Goal: Task Accomplishment & Management: Complete application form

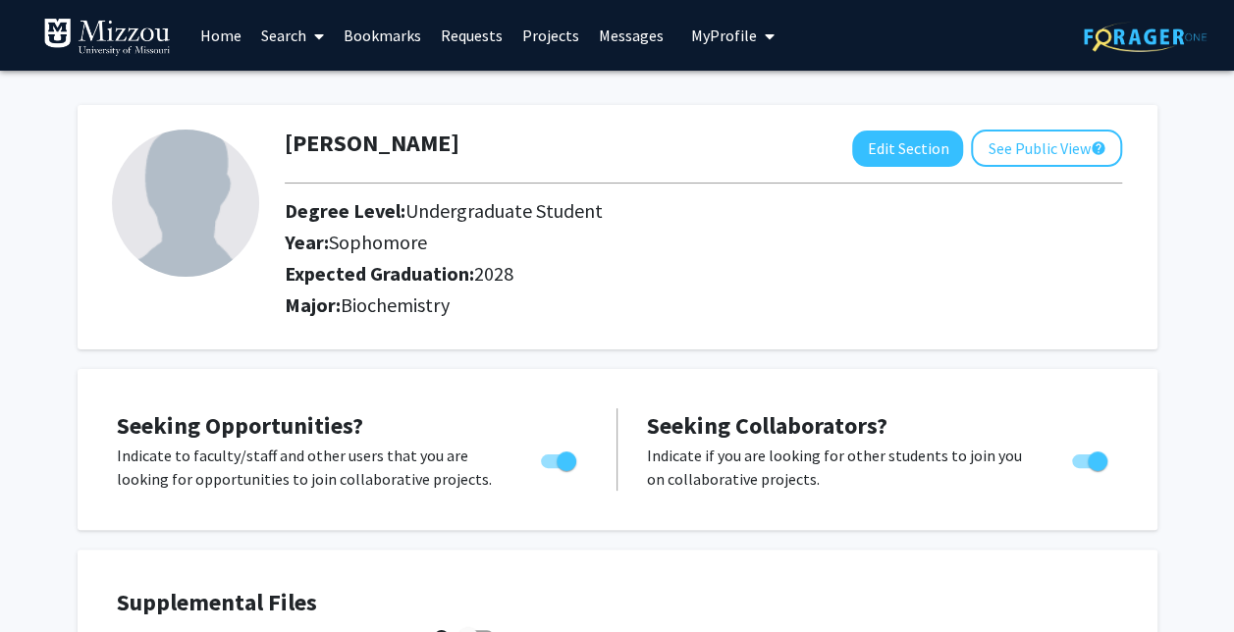
click at [309, 35] on span at bounding box center [315, 36] width 18 height 69
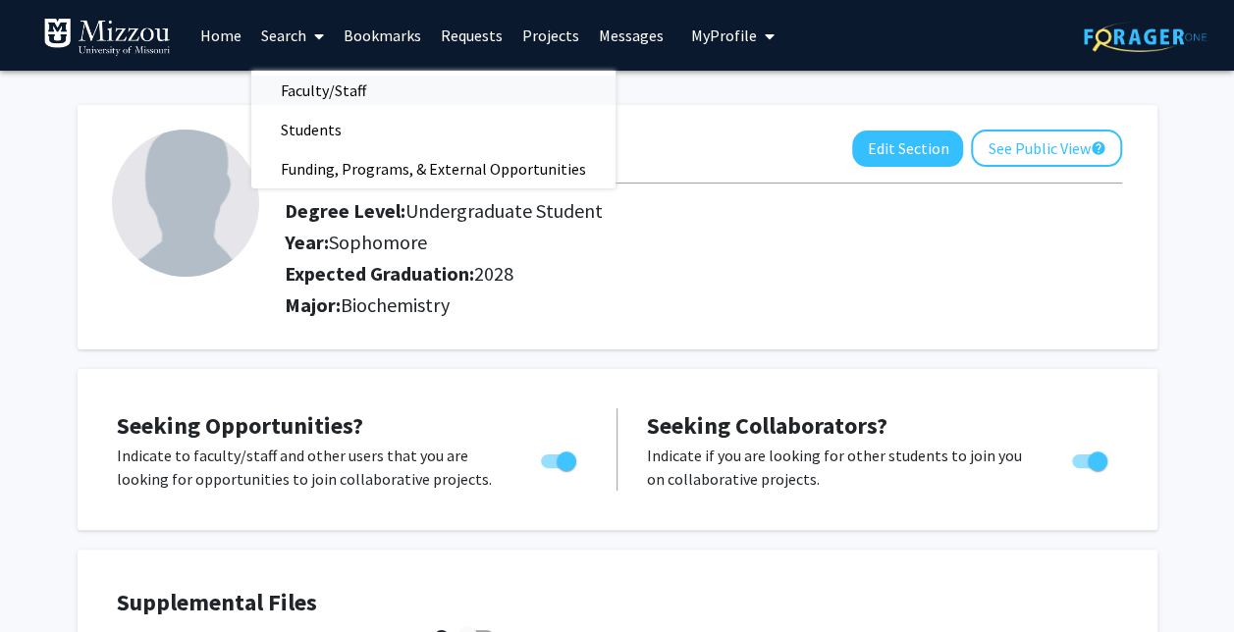
click at [365, 93] on span "Faculty/Staff" at bounding box center [323, 90] width 144 height 39
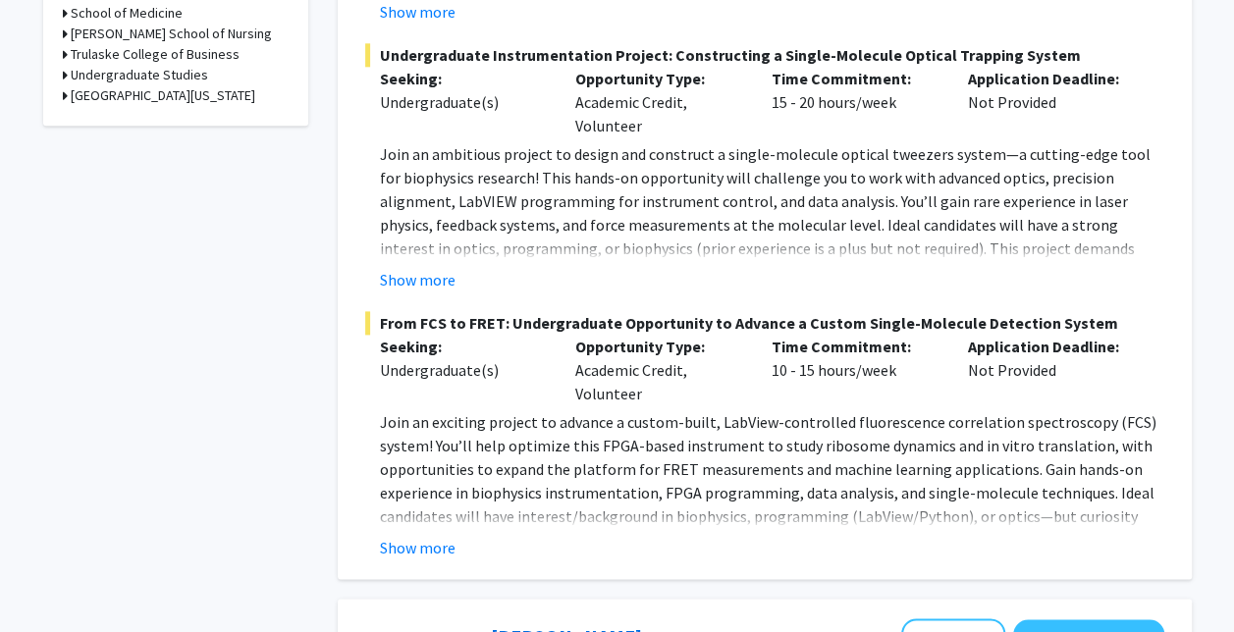
scroll to position [1223, 0]
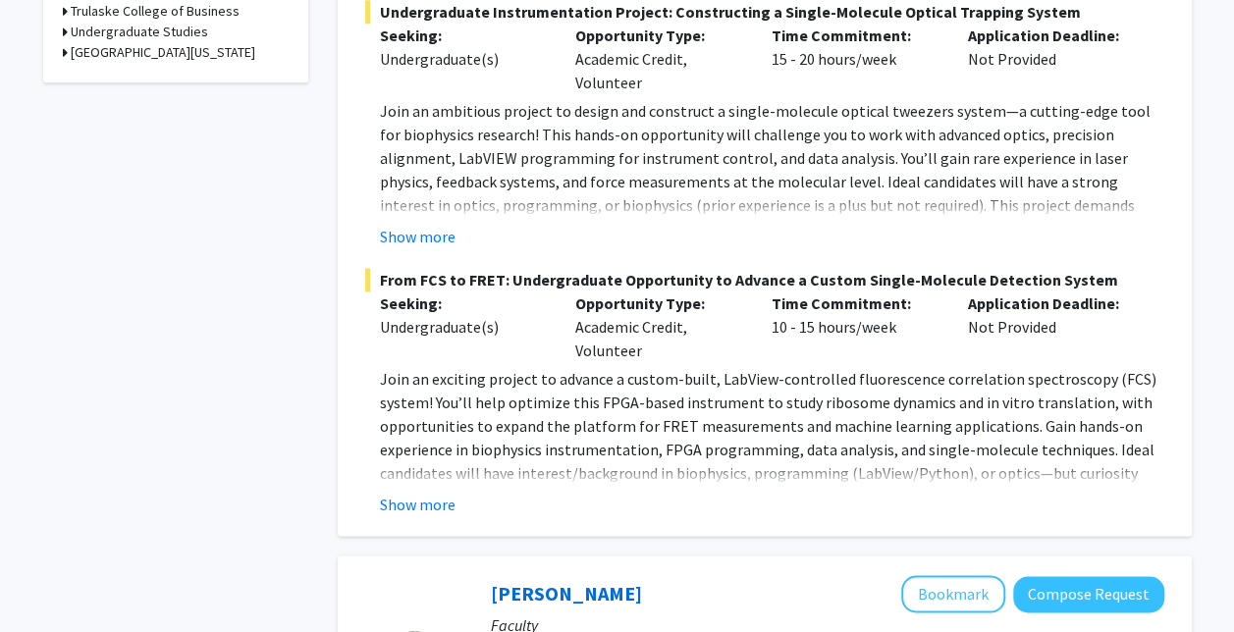
drag, startPoint x: 571, startPoint y: 247, endPoint x: 404, endPoint y: 373, distance: 208.9
click at [404, 373] on span "Join an exciting project to advance a custom-built, LabView-controlled fluoresc…" at bounding box center [768, 449] width 776 height 161
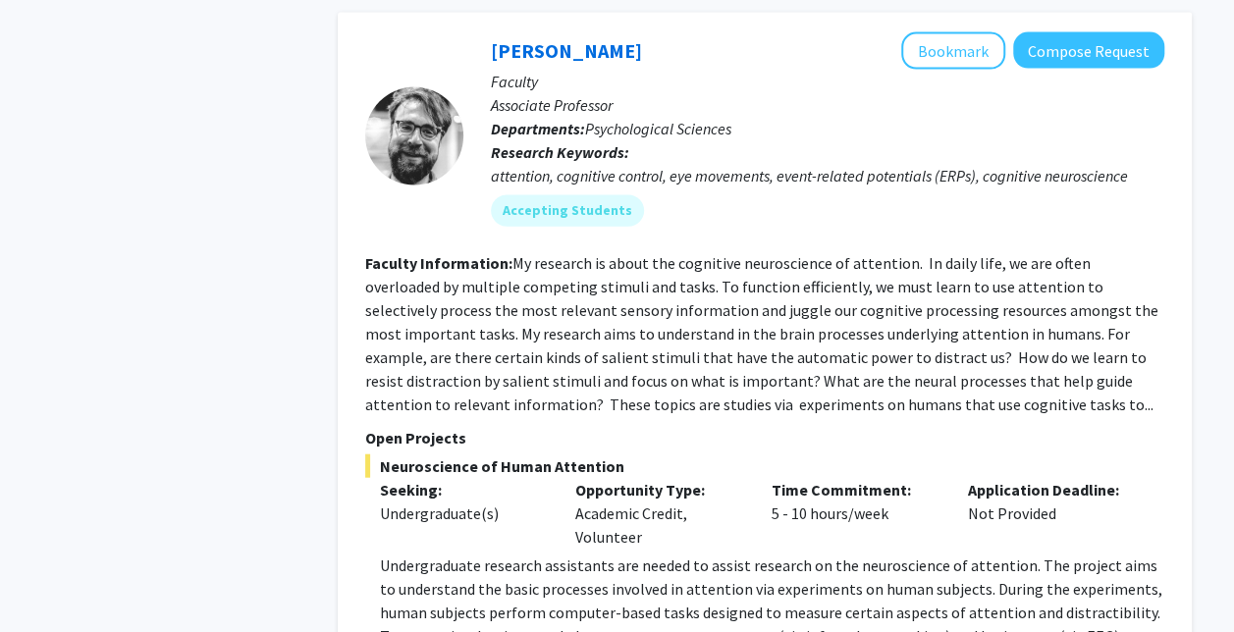
scroll to position [5788, 0]
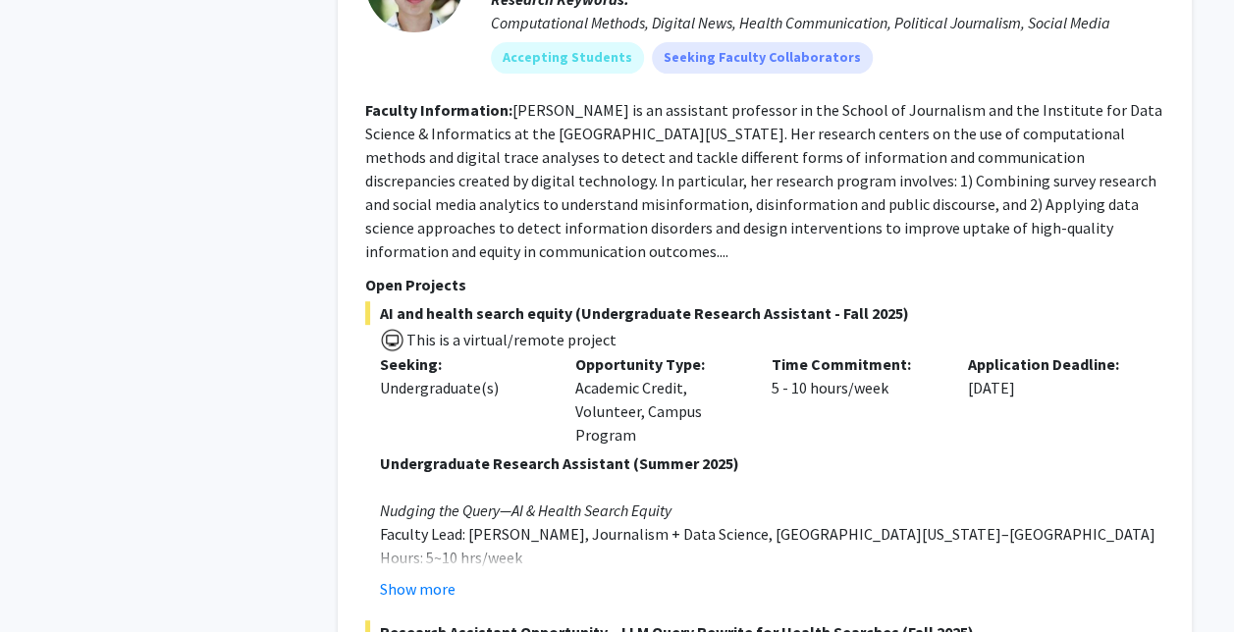
scroll to position [7745, 0]
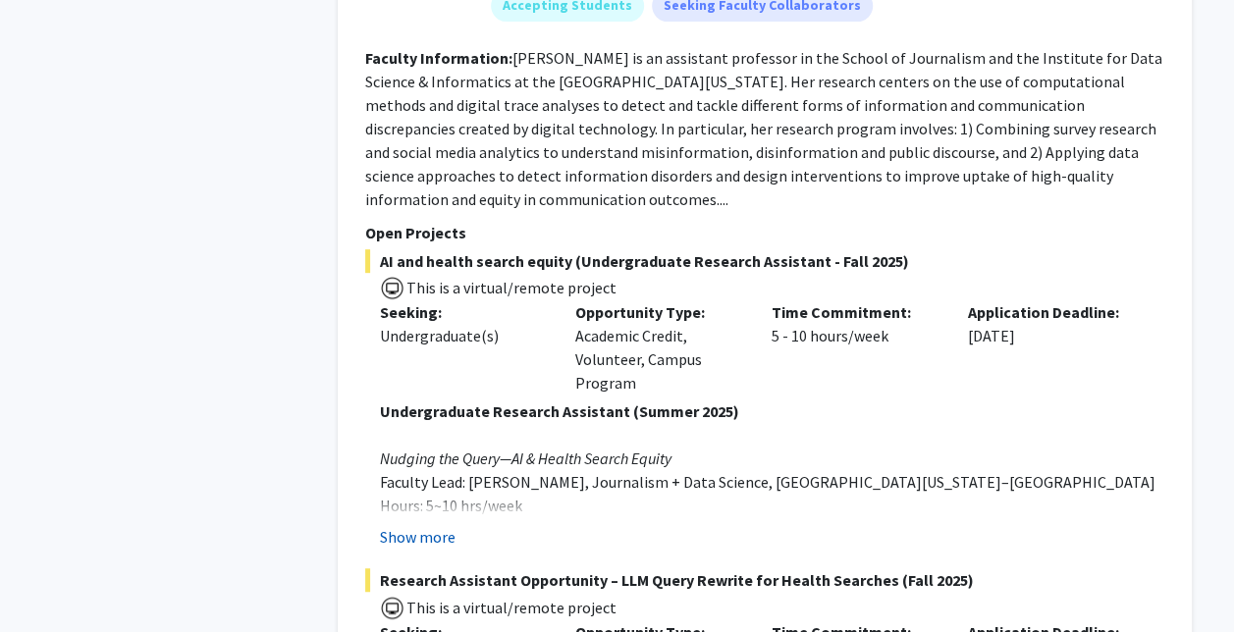
click at [407, 525] on button "Show more" at bounding box center [418, 537] width 76 height 24
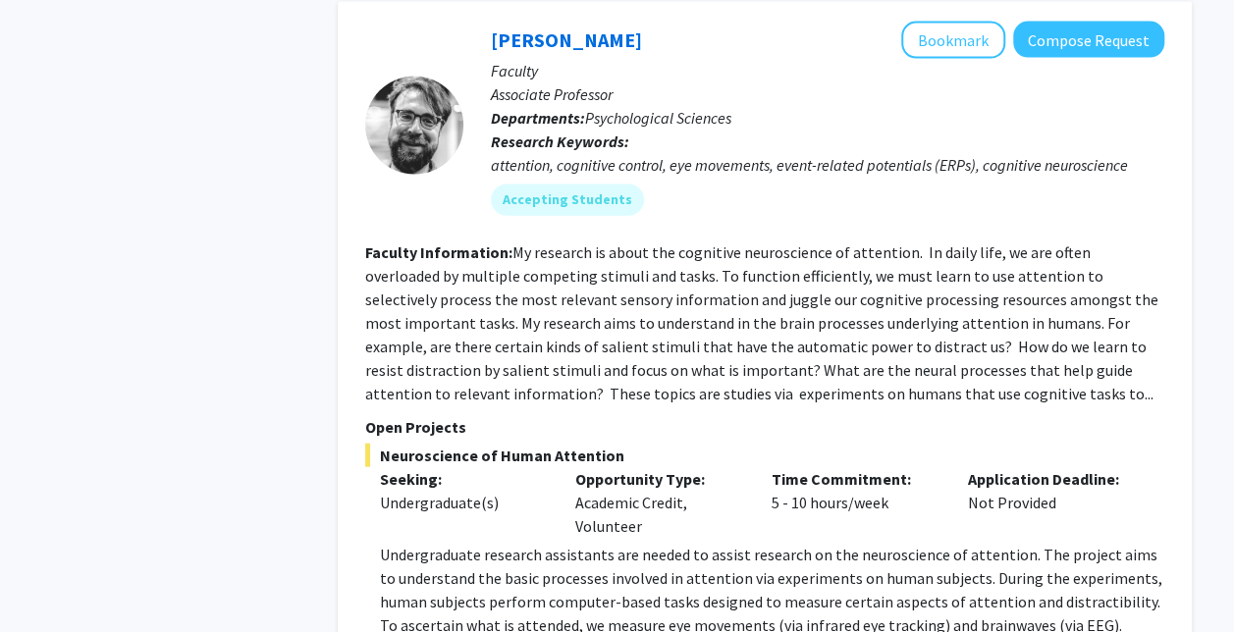
scroll to position [5799, 0]
drag, startPoint x: 673, startPoint y: 309, endPoint x: 644, endPoint y: 453, distance: 146.3
click at [644, 544] on p "Undergraduate research assistants are needed to assist research on the neurosci…" at bounding box center [772, 638] width 784 height 188
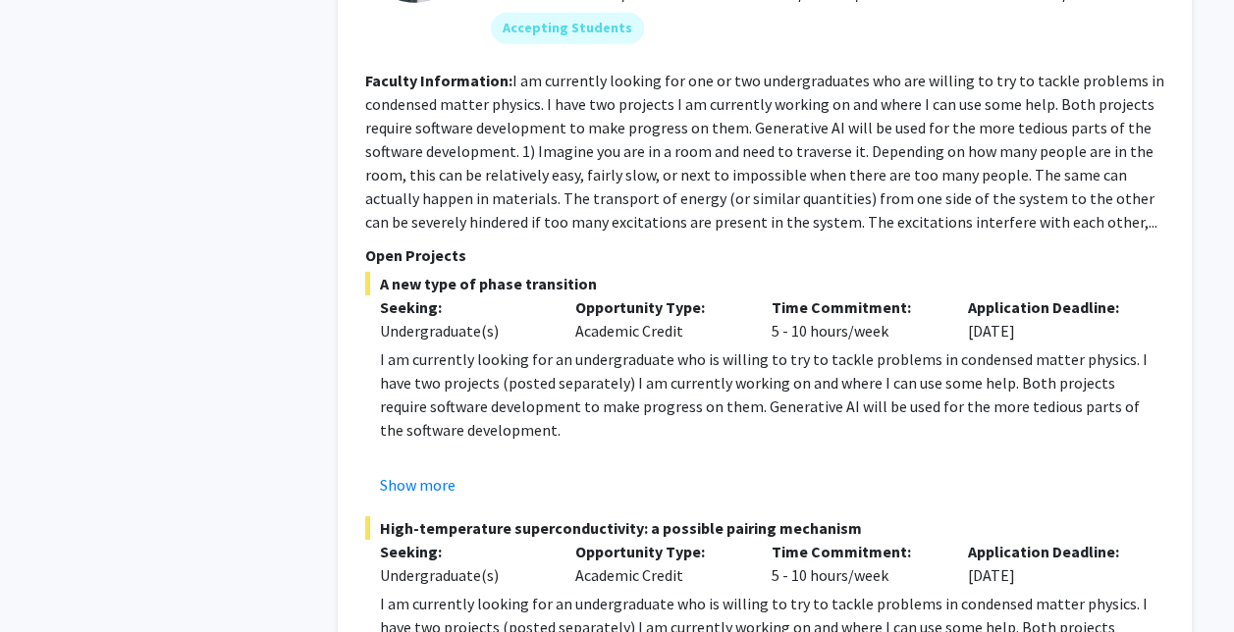
click at [644, 592] on p "I am currently looking for an undergraduate who is willing to try to tackle pro…" at bounding box center [772, 639] width 784 height 94
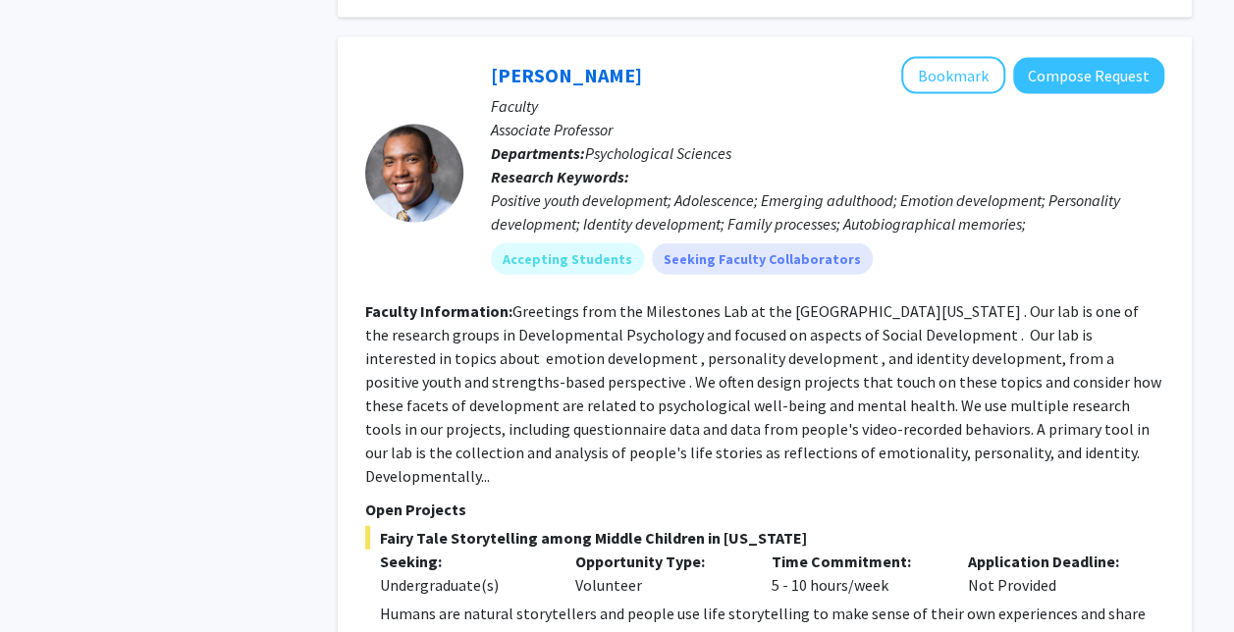
scroll to position [9449, 0]
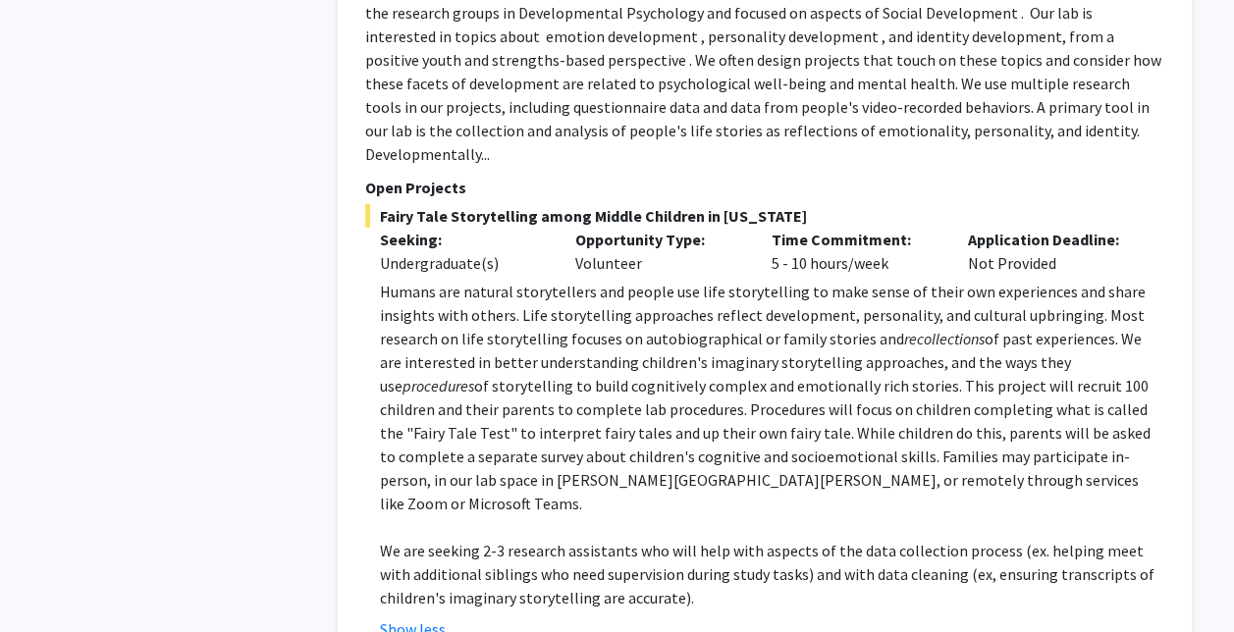
scroll to position [9780, 0]
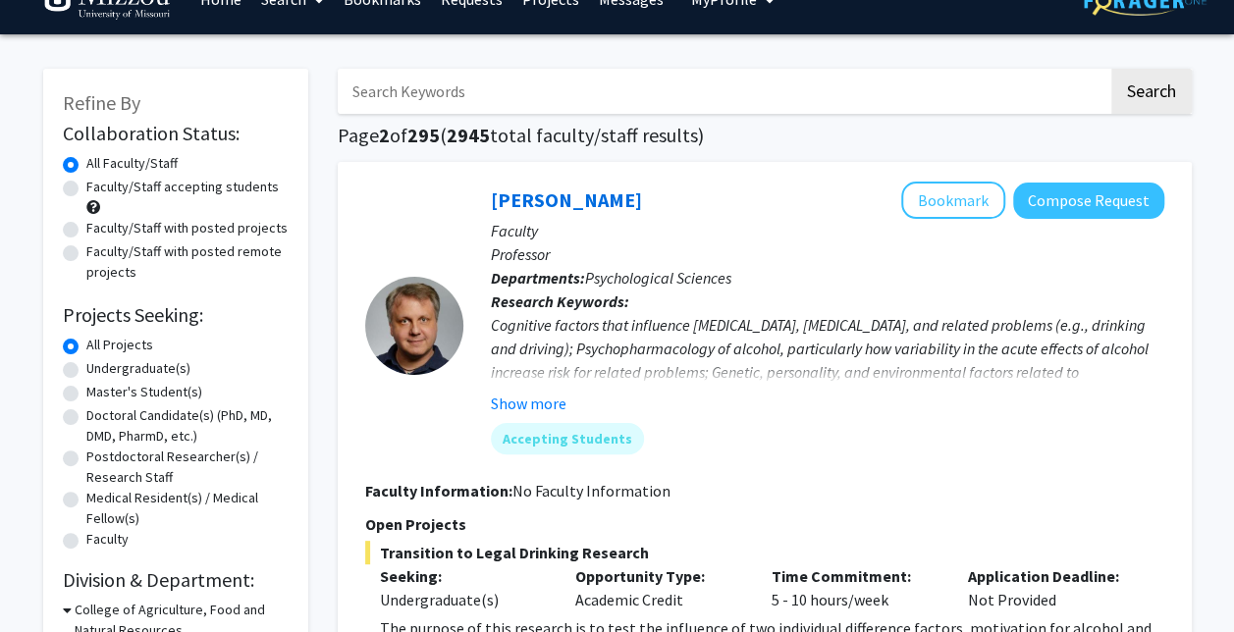
scroll to position [21, 0]
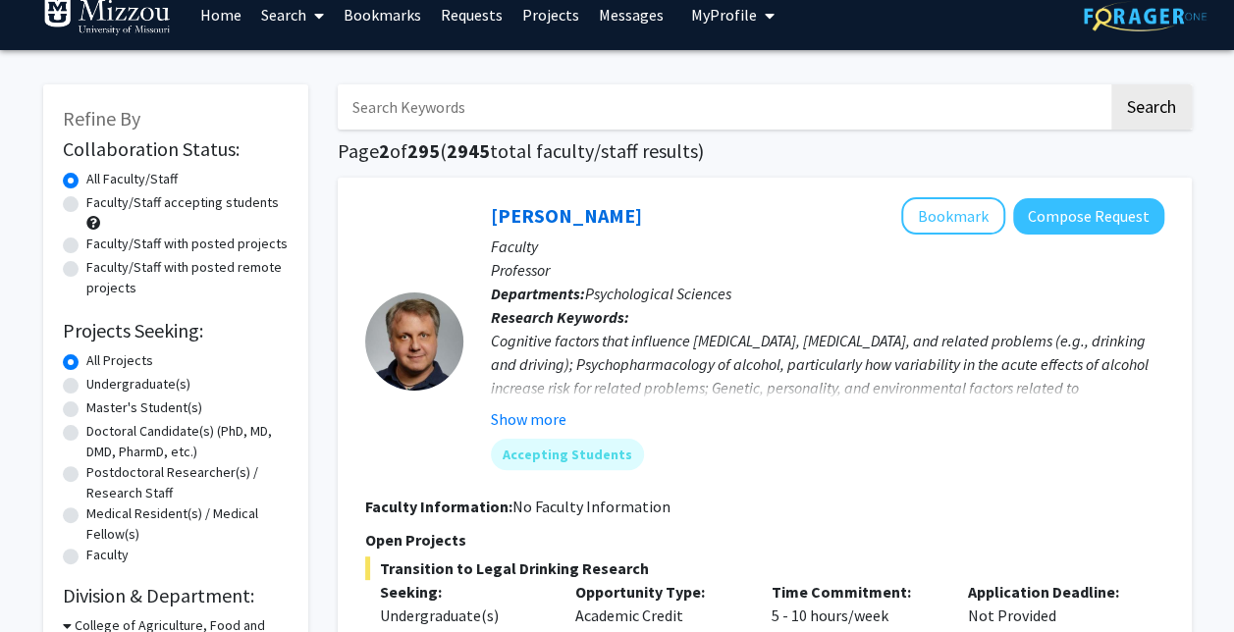
click at [167, 202] on label "Faculty/Staff accepting students" at bounding box center [182, 202] width 192 height 21
click at [99, 202] on input "Faculty/Staff accepting students" at bounding box center [92, 198] width 13 height 13
radio input "true"
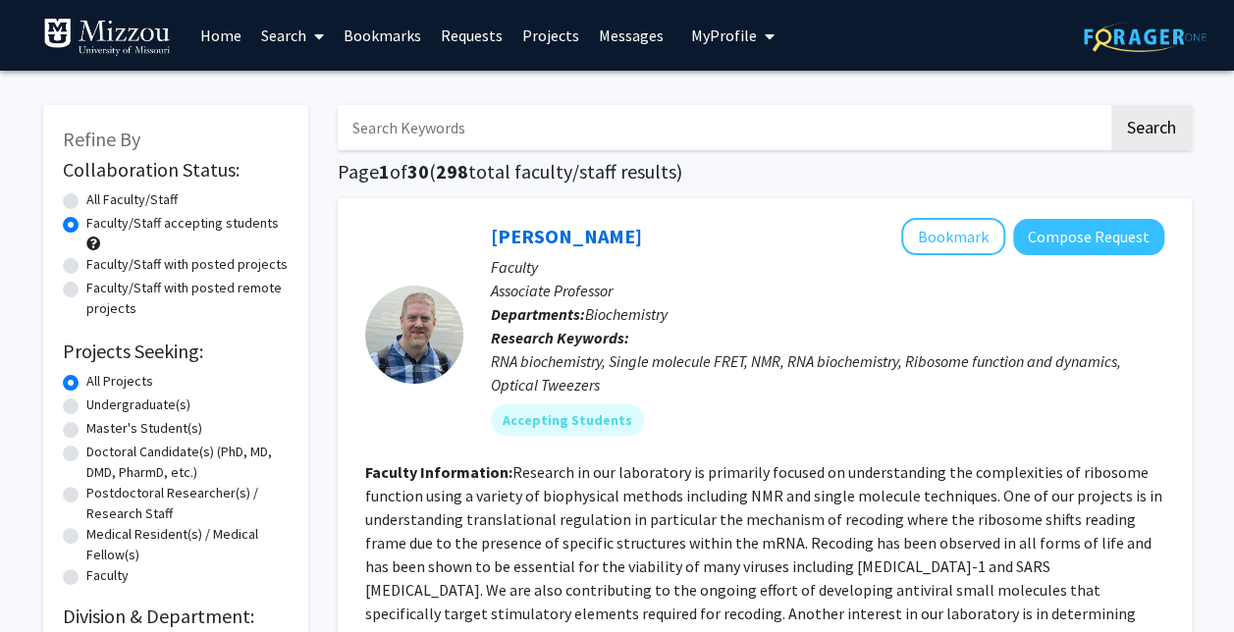
click at [151, 400] on label "Undergraduate(s)" at bounding box center [138, 405] width 104 height 21
click at [99, 400] on input "Undergraduate(s)" at bounding box center [92, 401] width 13 height 13
radio input "true"
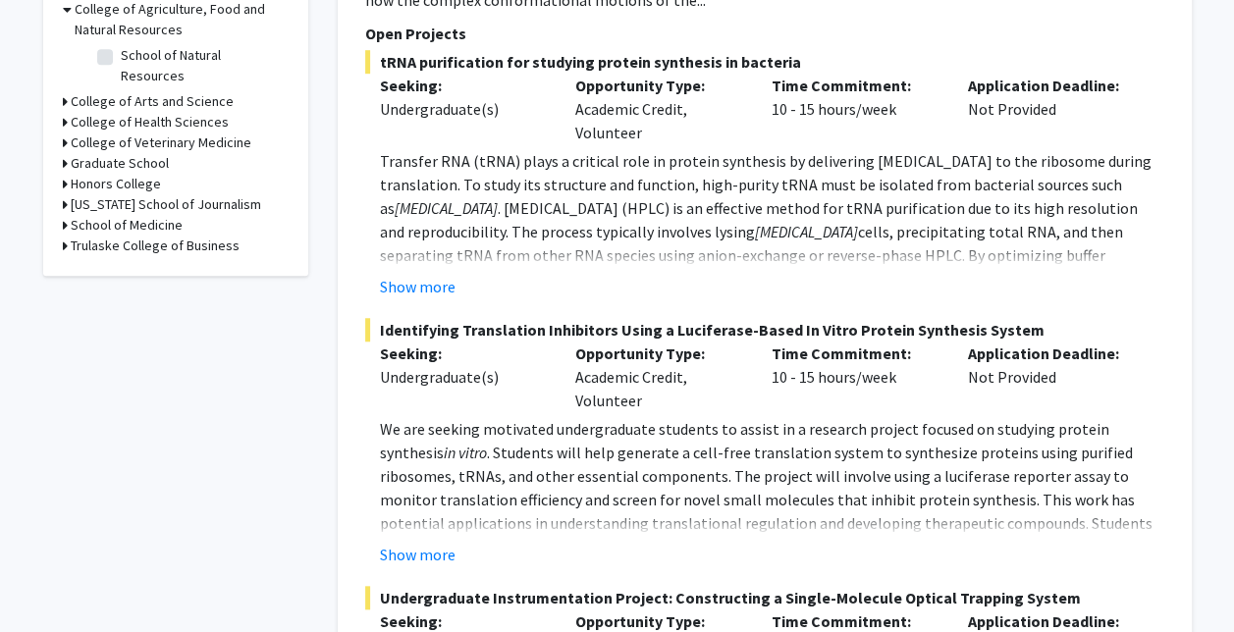
scroll to position [639, 0]
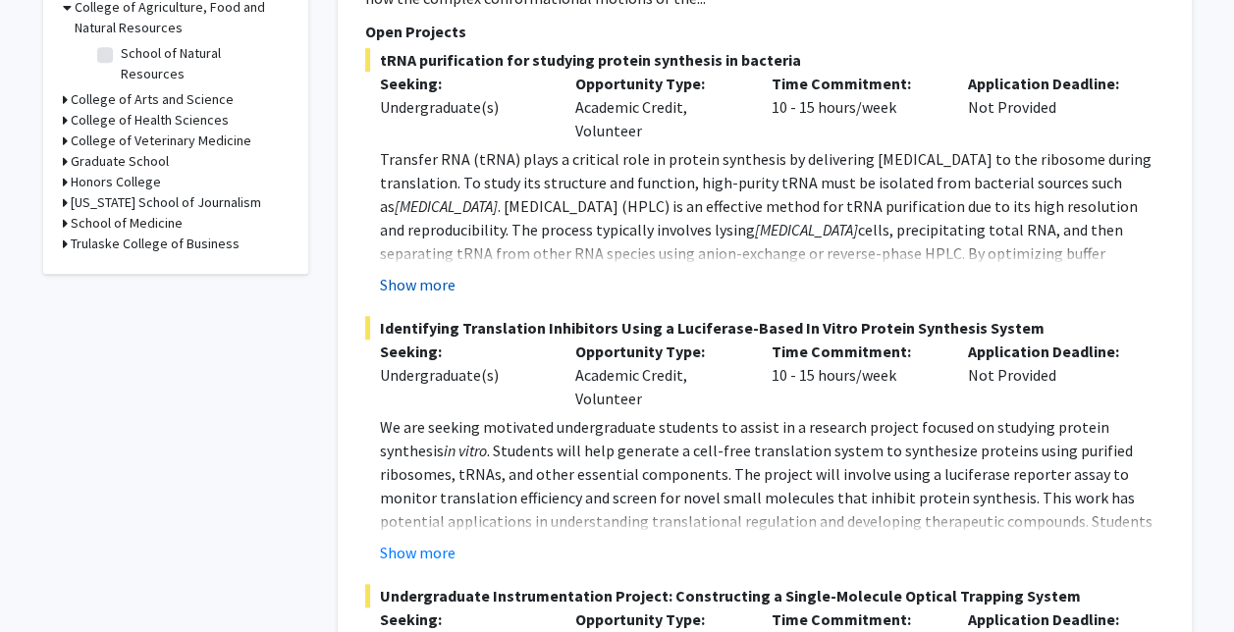
click at [432, 273] on button "Show more" at bounding box center [418, 285] width 76 height 24
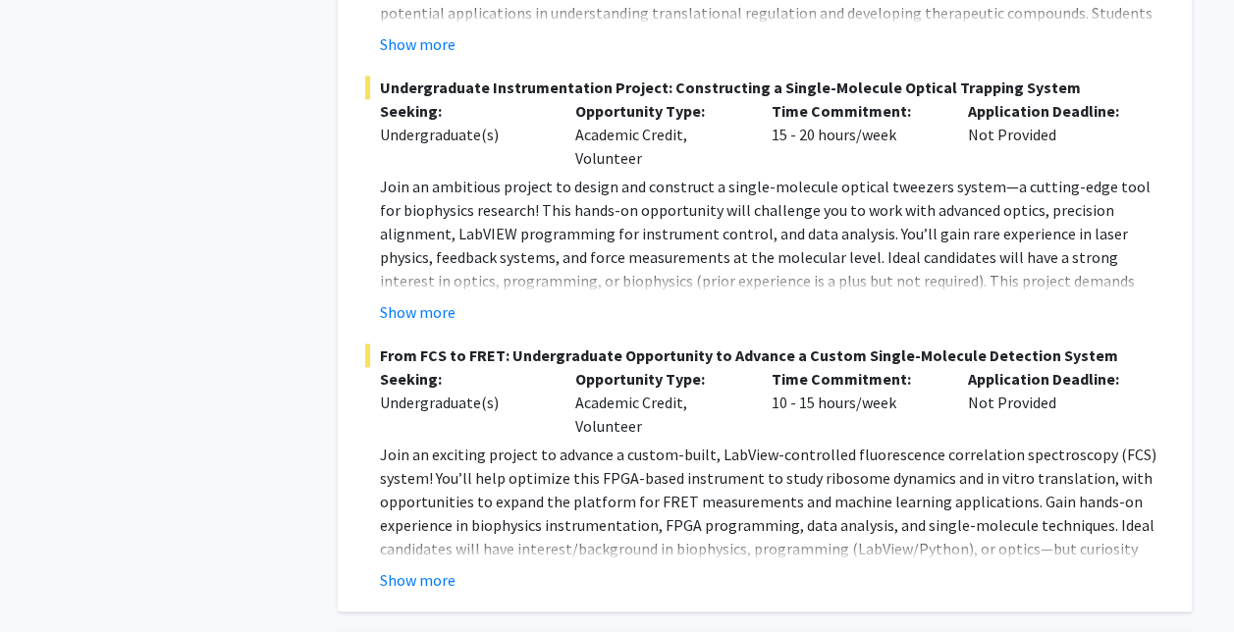
scroll to position [1248, 0]
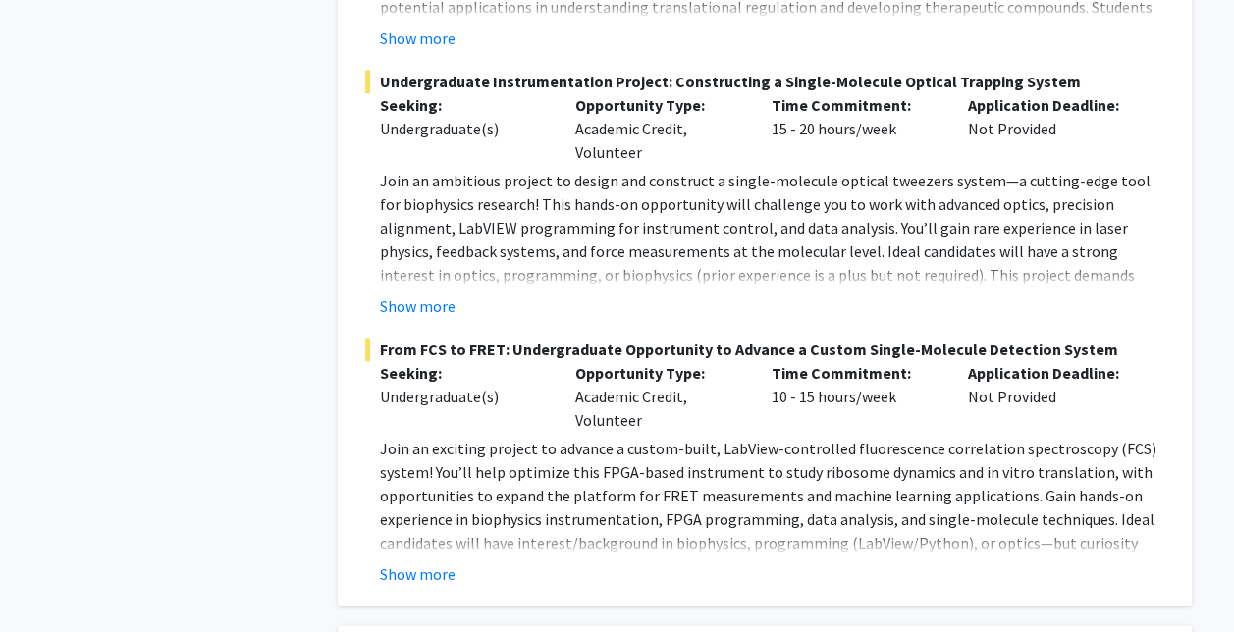
click at [550, 338] on span "From FCS to FRET: Undergraduate Opportunity to Advance a Custom Single-Molecule…" at bounding box center [764, 350] width 799 height 24
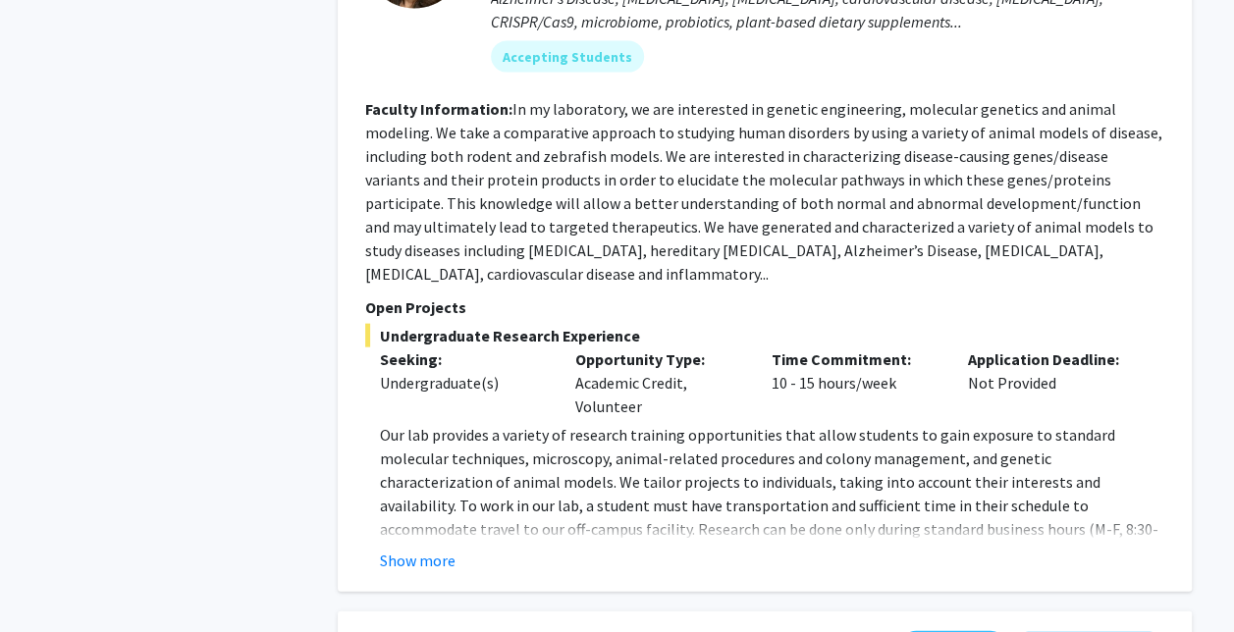
scroll to position [2096, 0]
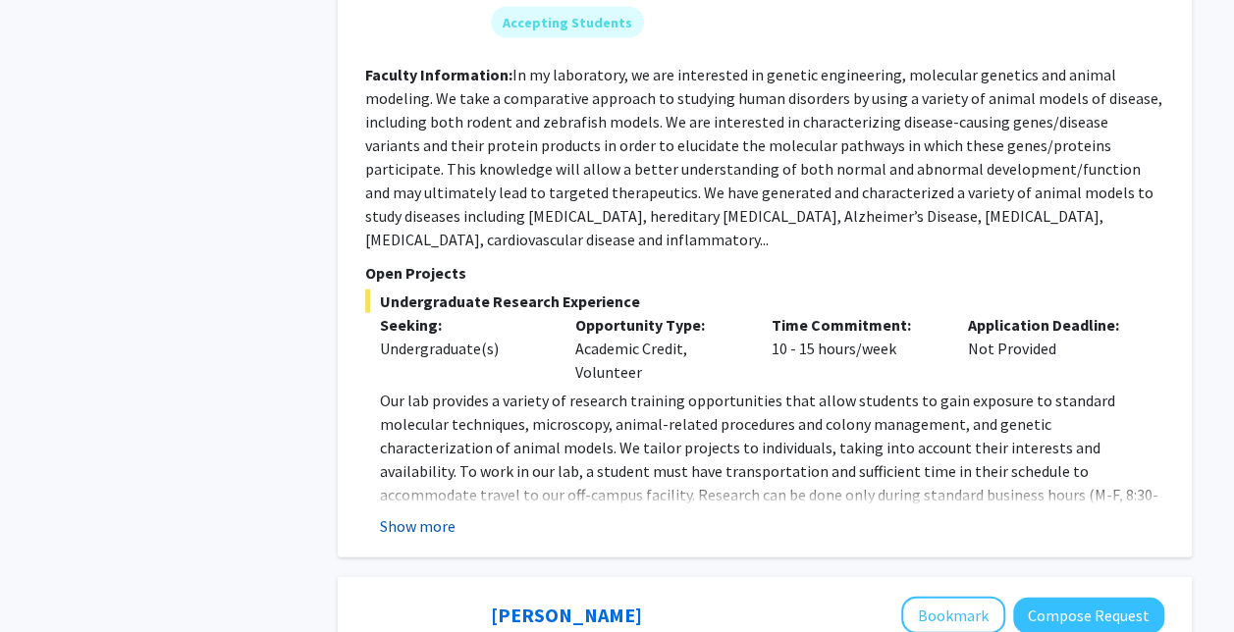
click at [400, 514] on button "Show more" at bounding box center [418, 526] width 76 height 24
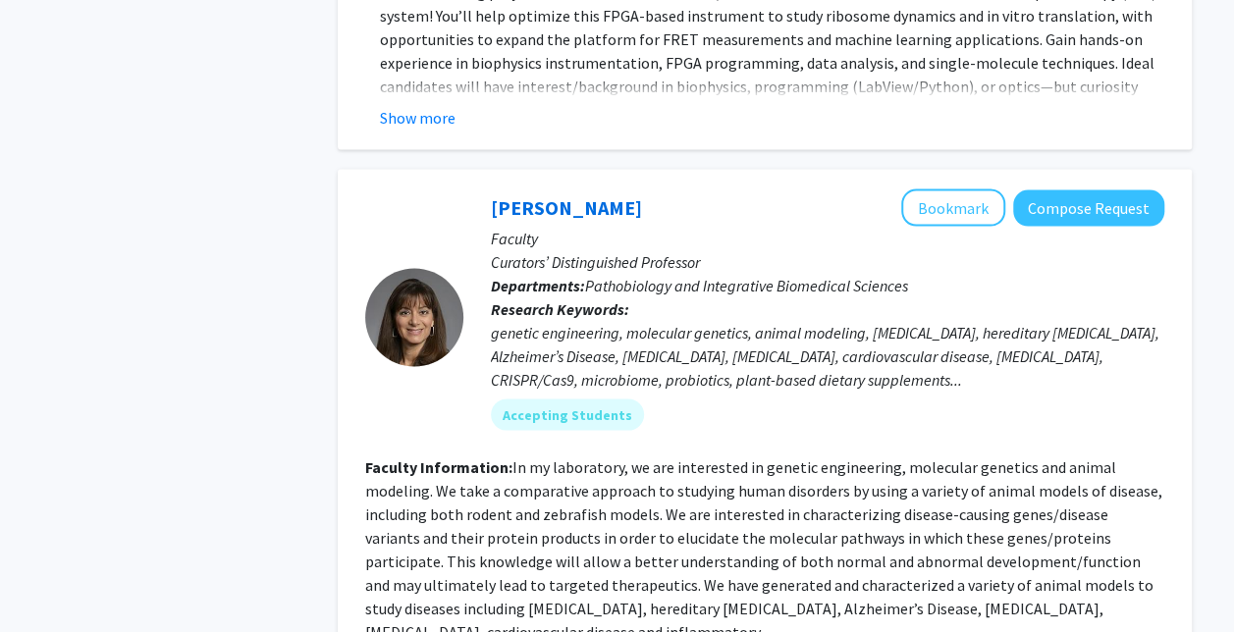
scroll to position [1702, 0]
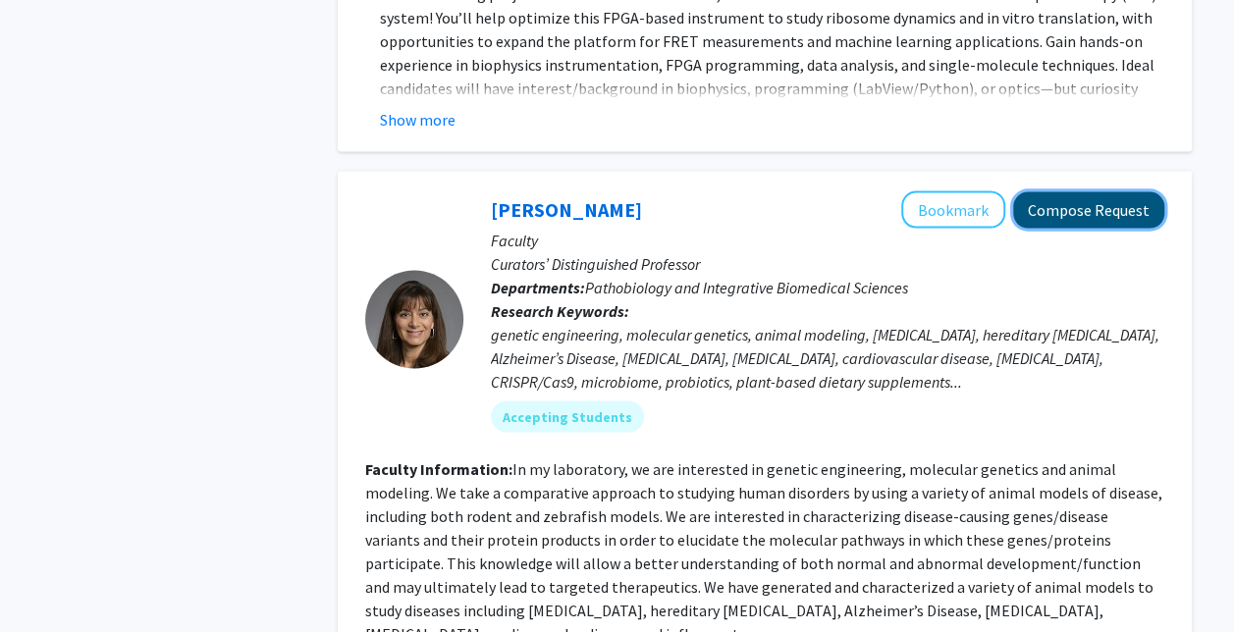
click at [1104, 191] on button "Compose Request" at bounding box center [1088, 209] width 151 height 36
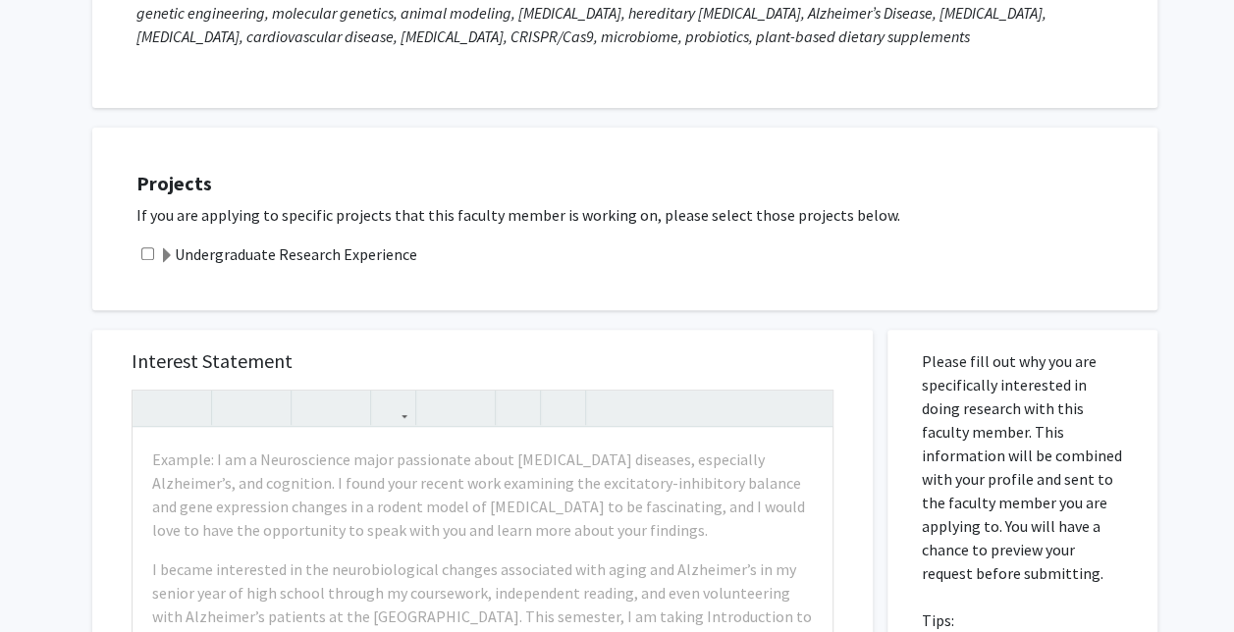
scroll to position [315, 0]
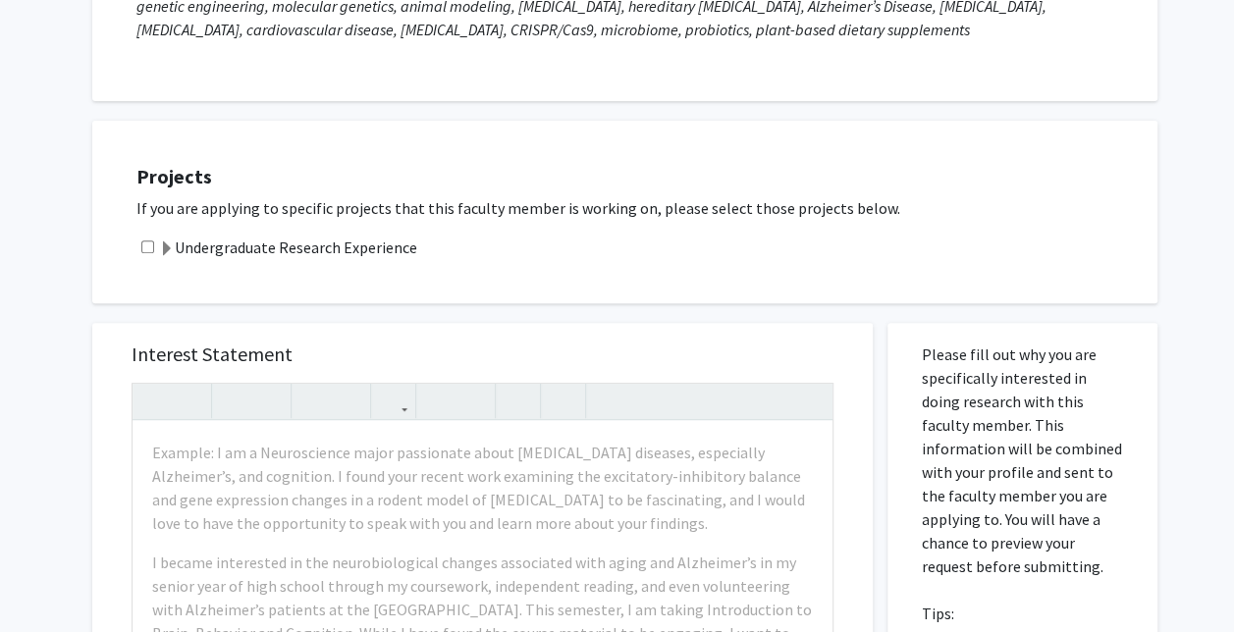
click at [145, 240] on input "checkbox" at bounding box center [147, 246] width 13 height 13
checkbox input "true"
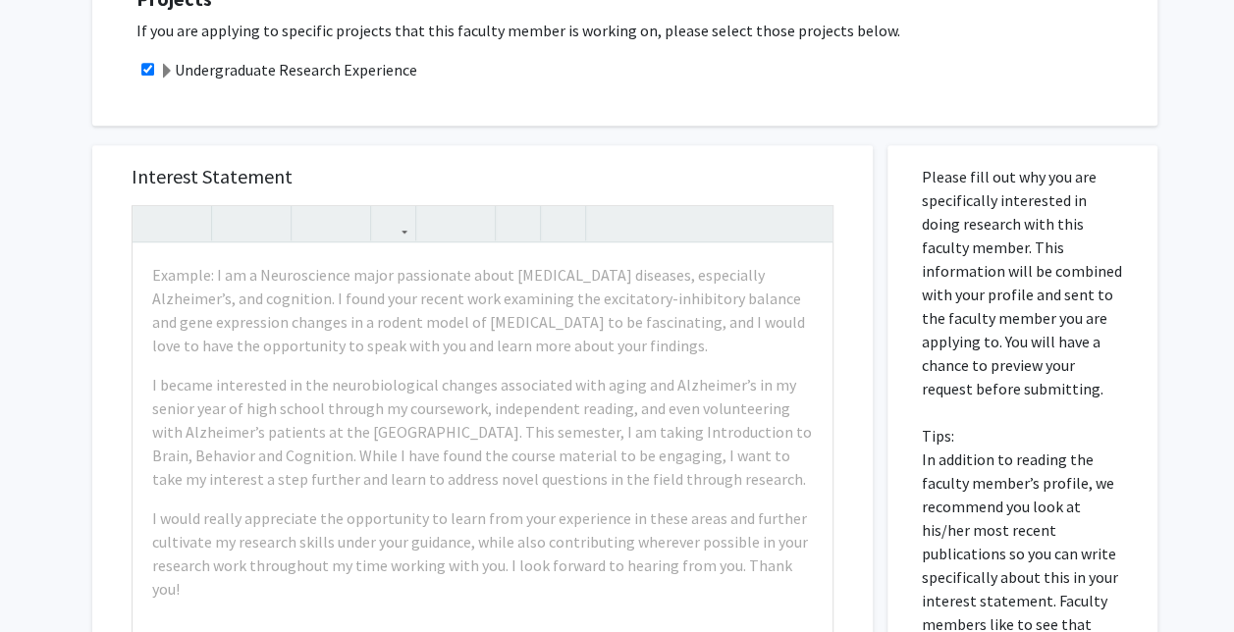
scroll to position [488, 0]
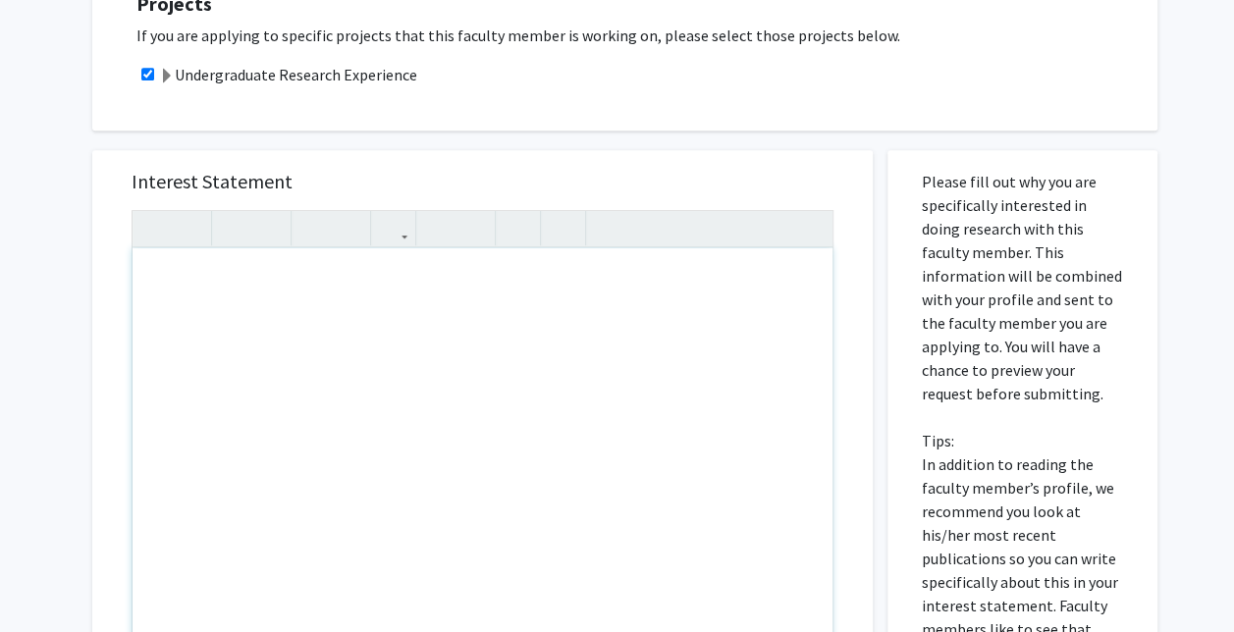
click at [722, 165] on div "Interest Statement Insert link Remove link" at bounding box center [482, 443] width 741 height 586
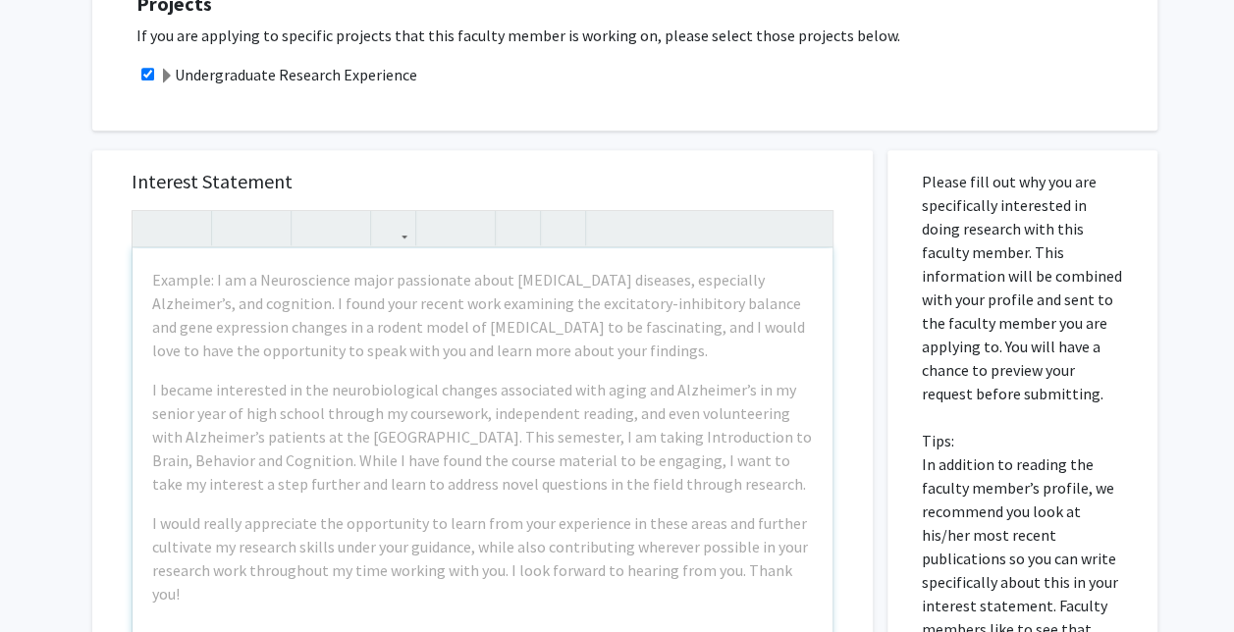
click at [722, 165] on div "Interest Statement Example: I am a Neuroscience major passionate about [MEDICAL…" at bounding box center [482, 443] width 741 height 586
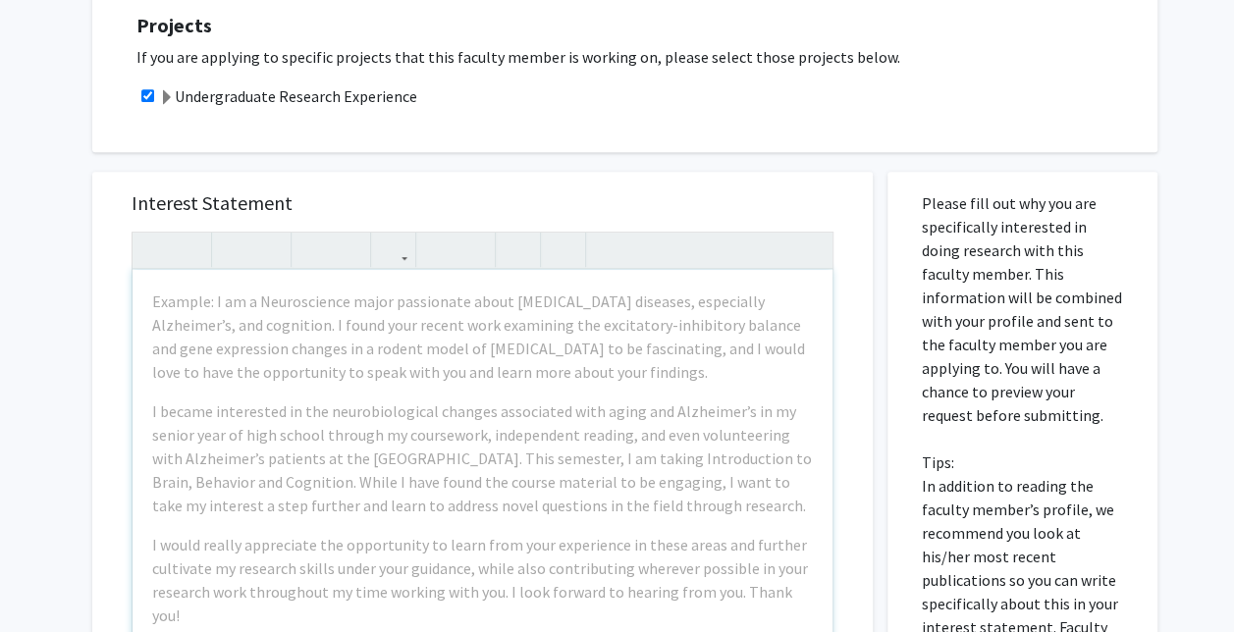
scroll to position [463, 0]
